Goal: Use online tool/utility: Utilize a website feature to perform a specific function

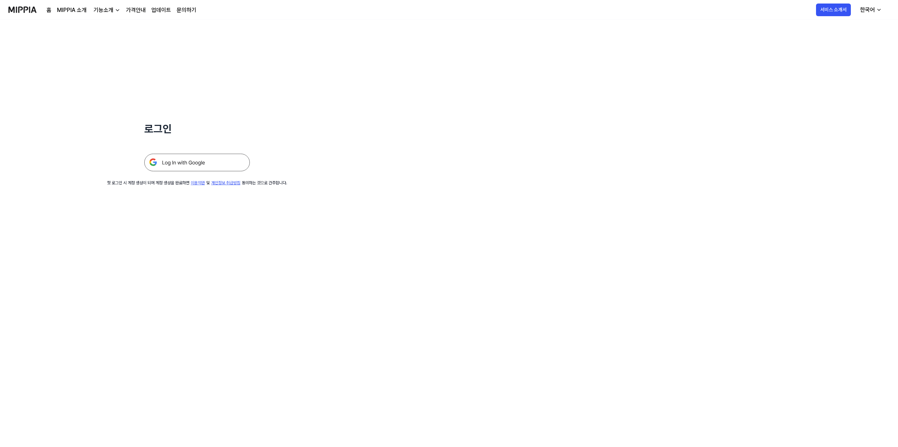
click at [219, 160] on img at bounding box center [197, 163] width 106 height 18
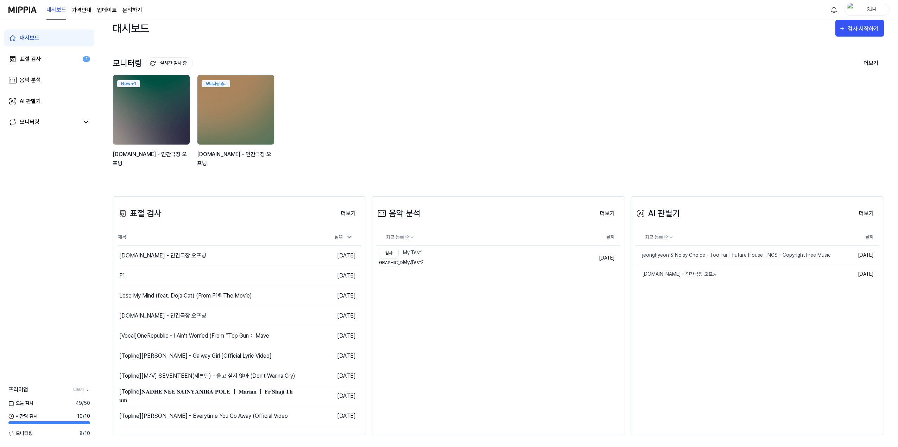
scroll to position [9, 0]
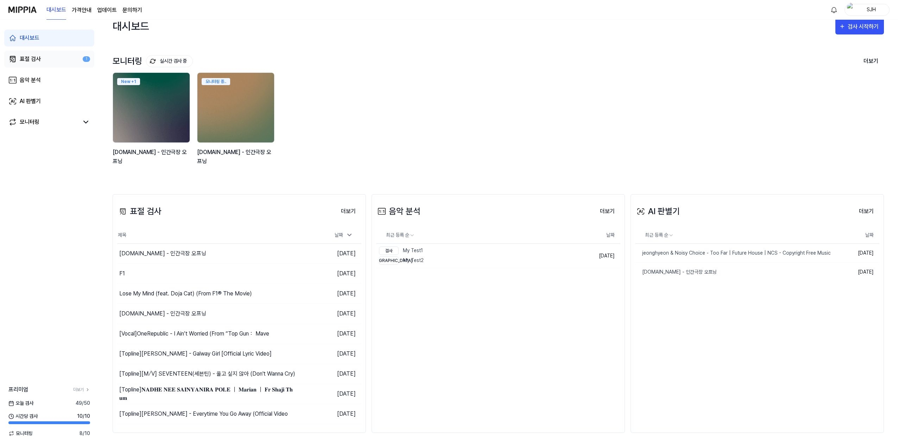
click at [50, 60] on link "표절 검사 1" at bounding box center [49, 59] width 90 height 17
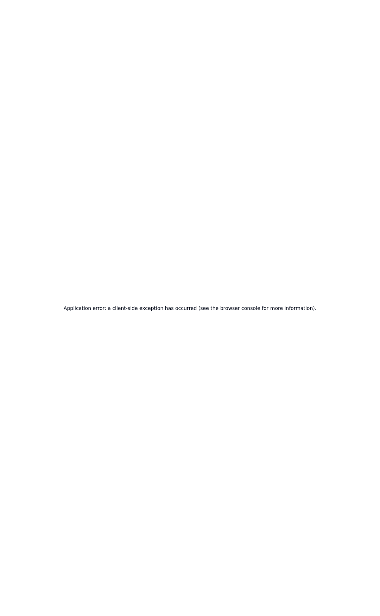
click at [121, 41] on div "Application error: a client-side exception has occurred (see the browser consol…" at bounding box center [190, 308] width 380 height 616
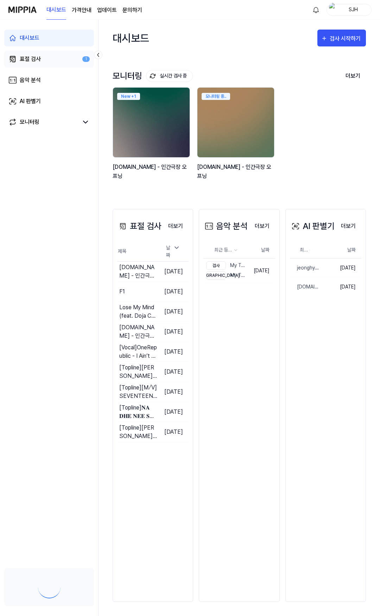
click at [53, 56] on link "표절 검사 1" at bounding box center [49, 59] width 90 height 17
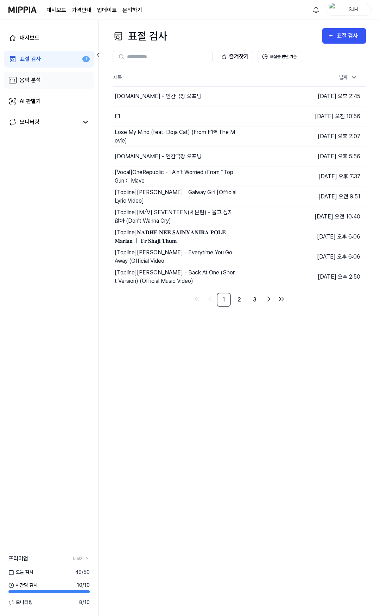
click at [48, 80] on link "음악 분석" at bounding box center [49, 80] width 90 height 17
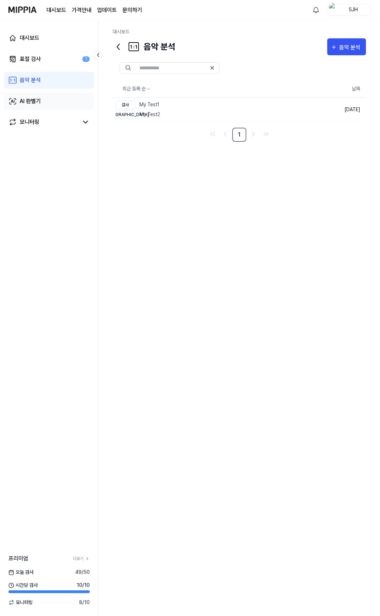
click at [48, 98] on link "AI 판별기" at bounding box center [49, 101] width 90 height 17
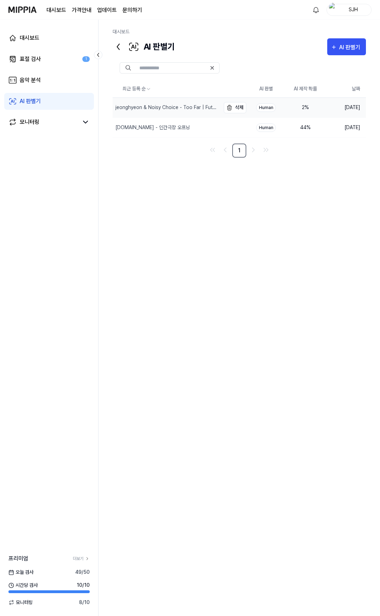
click at [140, 105] on div "jeonghyeon & Noisy Choice - Too Far | Future House | NCS - Copyright Free Music" at bounding box center [167, 107] width 104 height 7
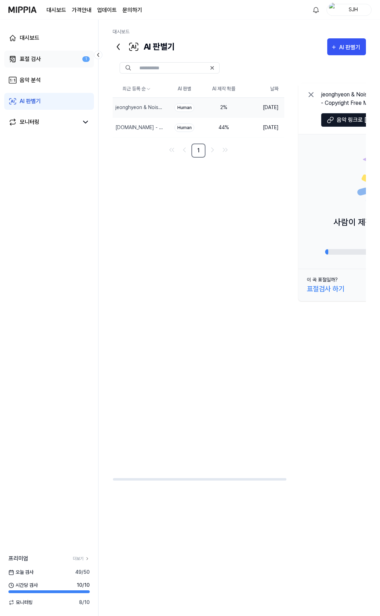
click at [61, 64] on link "표절 검사 1" at bounding box center [49, 59] width 90 height 17
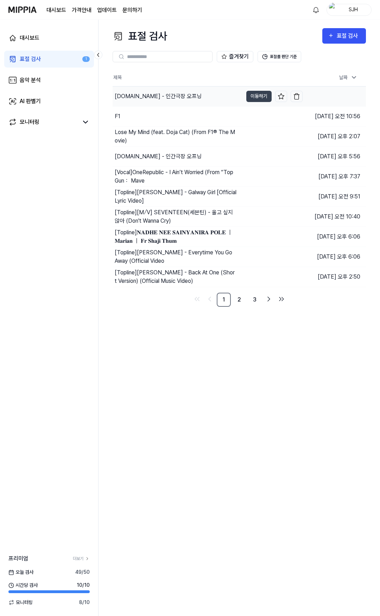
click at [157, 95] on div "y2mate.com - 인간극장 오프닝" at bounding box center [158, 96] width 87 height 8
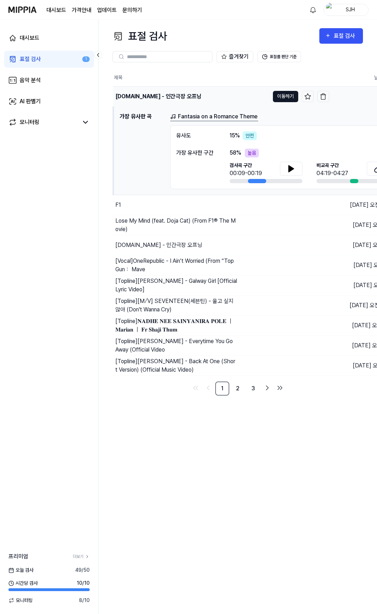
click at [273, 96] on button "이동하기" at bounding box center [285, 96] width 25 height 11
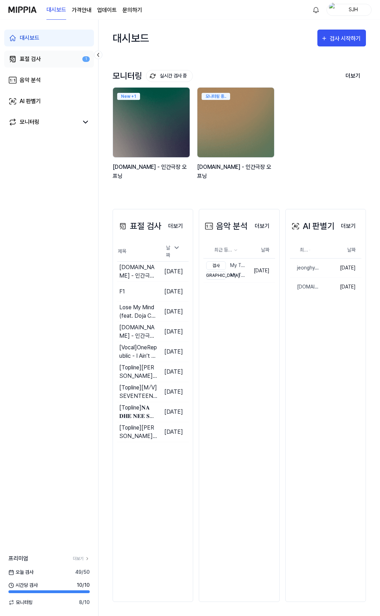
click at [50, 61] on link "표절 검사 1" at bounding box center [49, 59] width 90 height 17
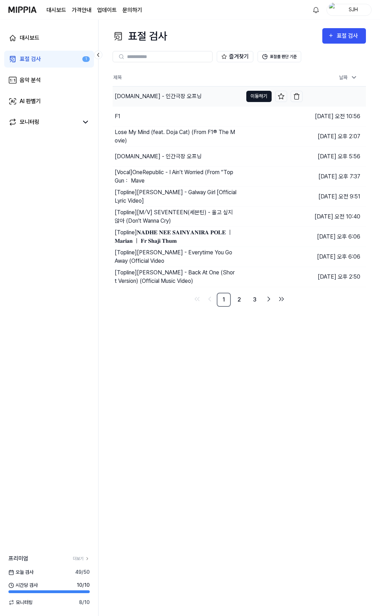
click at [255, 95] on button "이동하기" at bounding box center [258, 96] width 25 height 11
